Goal: Navigation & Orientation: Understand site structure

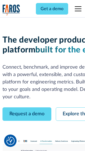
scroll to position [31, 0]
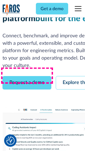
click at [27, 76] on link "Request a demo" at bounding box center [26, 82] width 49 height 13
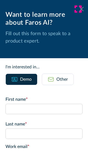
click at [79, 9] on icon at bounding box center [81, 9] width 4 height 4
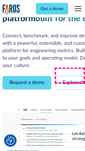
click at [72, 76] on link "Explore the platform" at bounding box center [84, 82] width 59 height 13
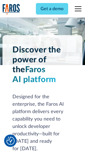
scroll to position [4184, 0]
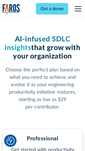
scroll to position [871, 0]
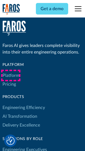
click at [11, 76] on link "Platform" at bounding box center [10, 75] width 17 height 9
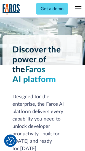
scroll to position [4361, 0]
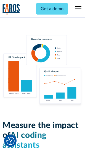
scroll to position [3429, 0]
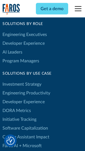
click at [16, 106] on link "DORA Metrics" at bounding box center [16, 110] width 28 height 9
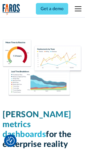
scroll to position [2432, 0]
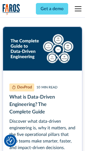
scroll to position [2495, 0]
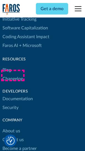
click at [13, 76] on link "Changelog" at bounding box center [12, 78] width 20 height 9
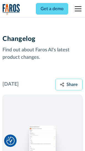
scroll to position [6736, 0]
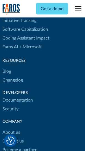
click at [11, 128] on link "About us" at bounding box center [11, 132] width 18 height 9
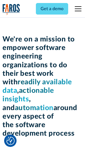
scroll to position [1900, 0]
